Goal: Transaction & Acquisition: Download file/media

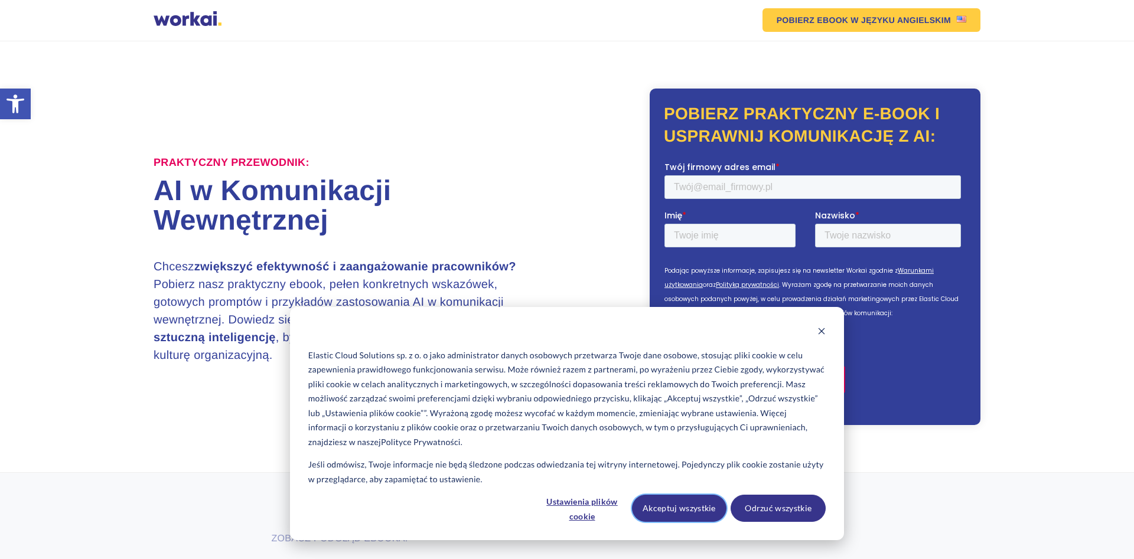
click at [709, 508] on button "Akceptuj wszystkie" at bounding box center [679, 508] width 95 height 27
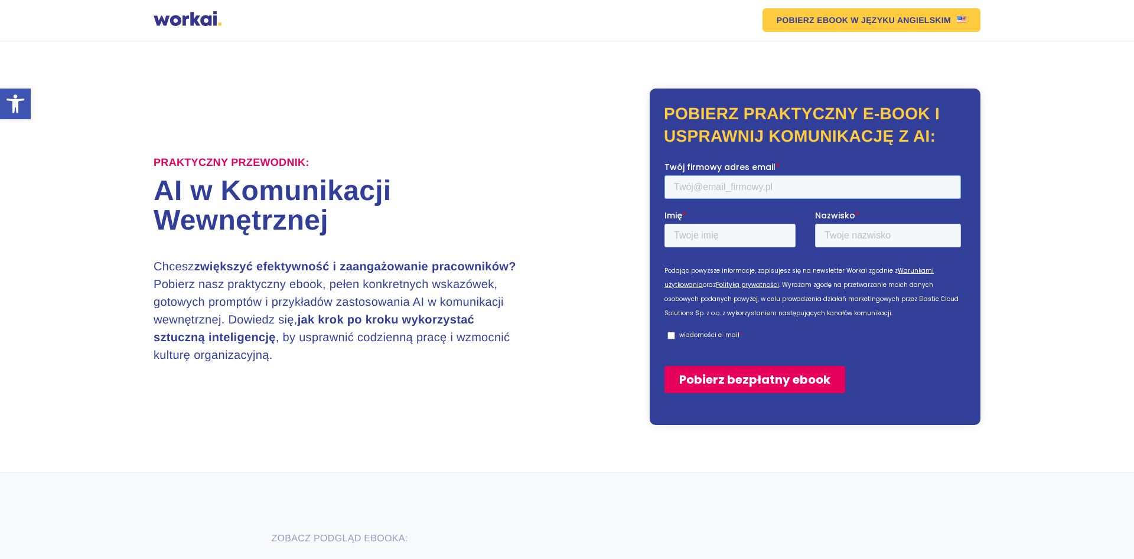
click at [706, 184] on input "Twój firmowy adres email *" at bounding box center [812, 187] width 296 height 24
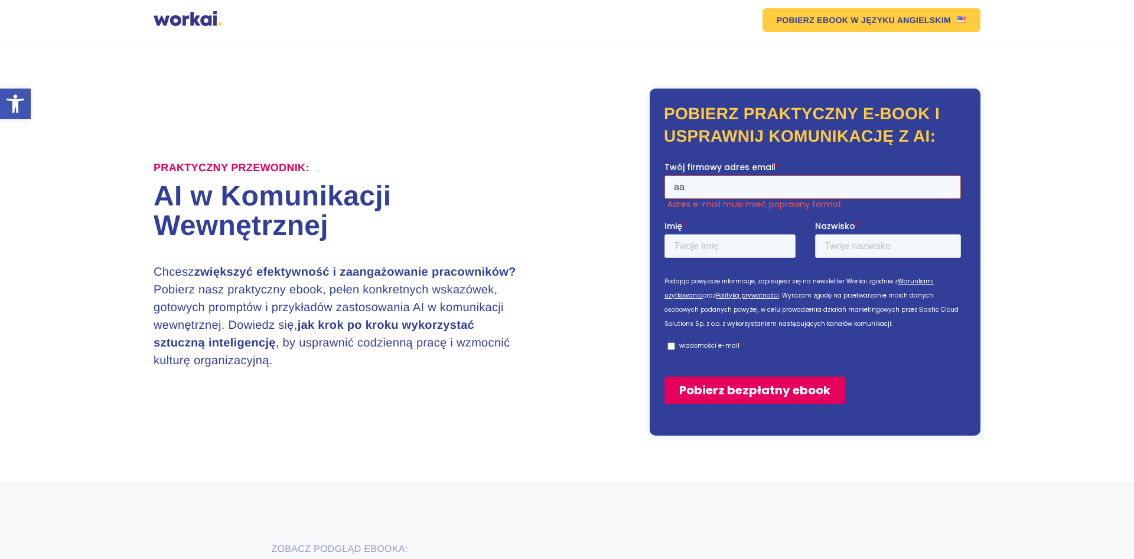
type input "[EMAIL_ADDRESS][DOMAIN_NAME]"
type input "[PERSON_NAME]"
type input "Remus"
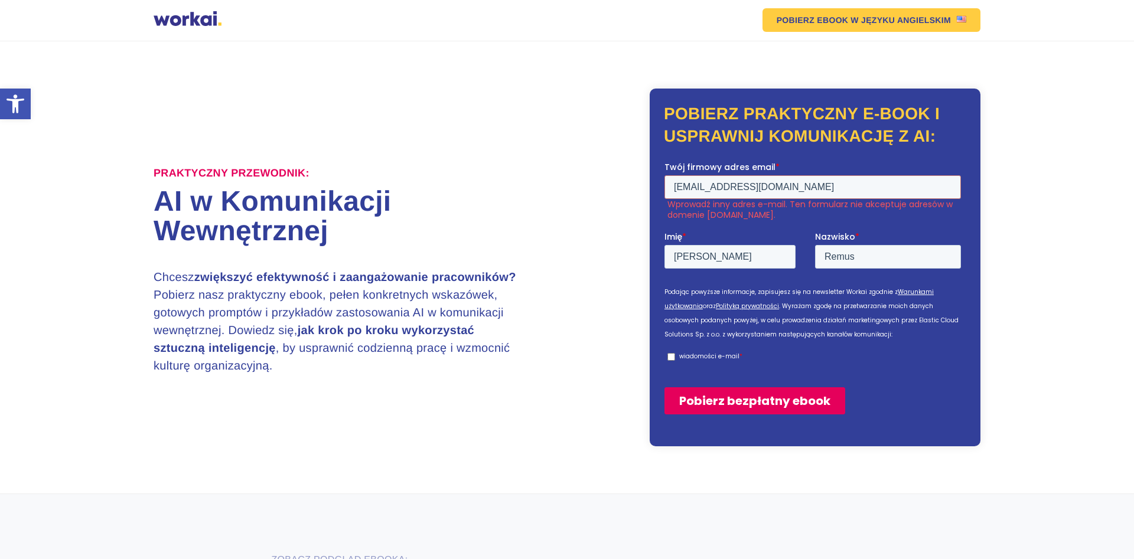
click at [683, 354] on p "wiadomości e-mail" at bounding box center [709, 355] width 60 height 9
click at [675, 354] on input "wiadomości e-mail *" at bounding box center [671, 357] width 8 height 8
checkbox input "true"
click at [702, 402] on input "Pobierz bezpłatny ebook" at bounding box center [754, 400] width 181 height 27
click at [703, 400] on input "Pobierz bezpłatny ebook" at bounding box center [754, 400] width 181 height 27
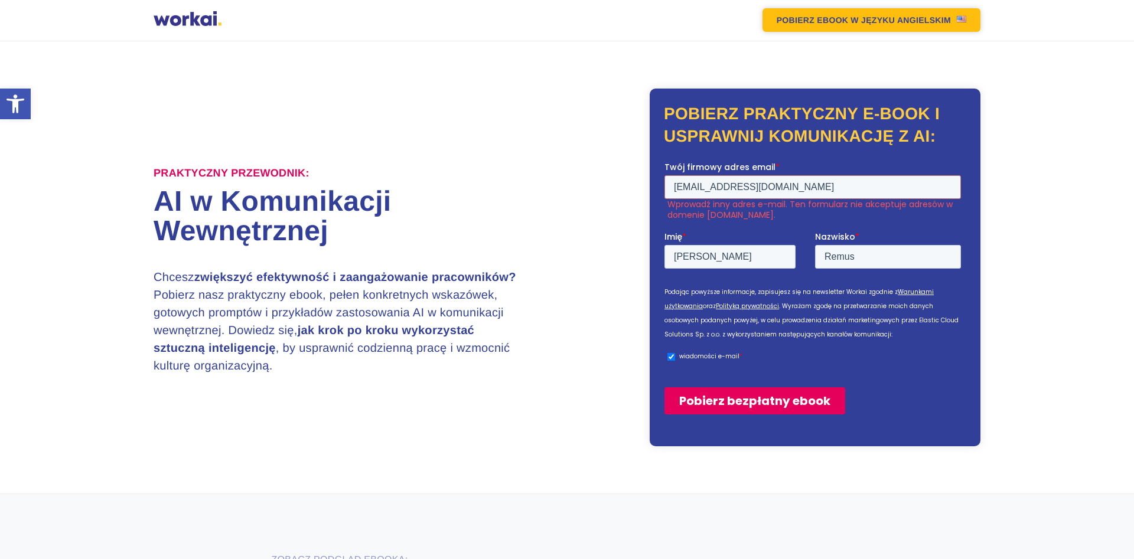
click at [958, 20] on img at bounding box center [961, 19] width 9 height 6
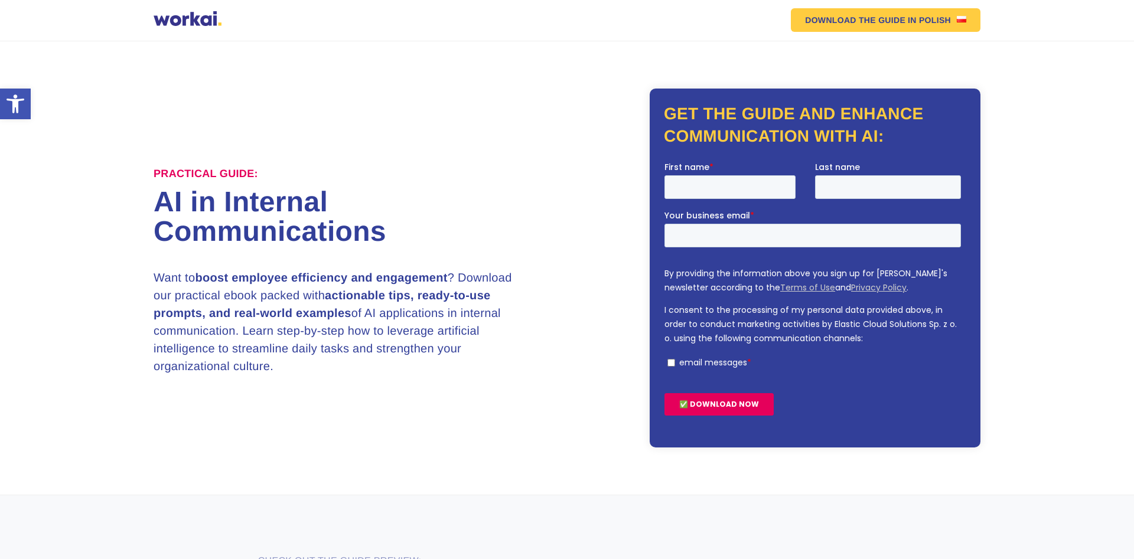
click at [560, 151] on div "Practical Guide: AI in Internal Communications Want to boost employee efficienc…" at bounding box center [567, 268] width 827 height 359
click at [930, 12] on link "DOWNLOAD THE GUIDE IN POLISH" at bounding box center [886, 20] width 190 height 24
